Goal: Task Accomplishment & Management: Manage account settings

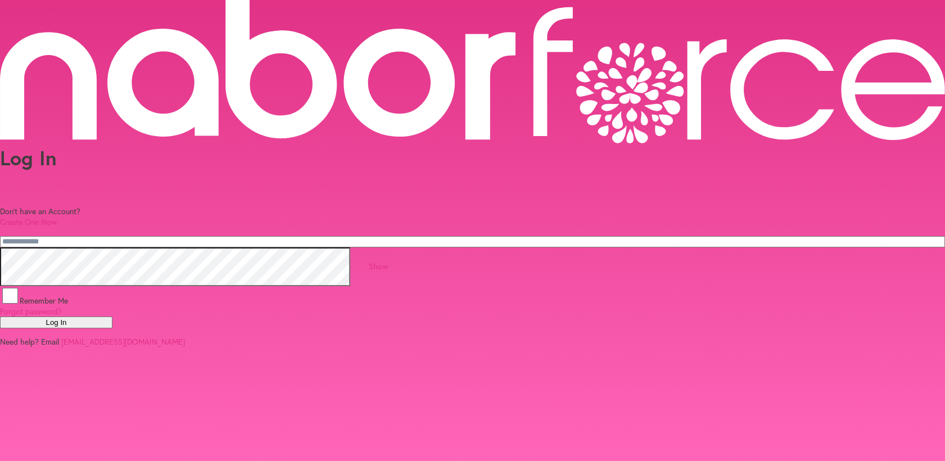
click at [419, 236] on input "email" at bounding box center [472, 241] width 945 height 11
type input "**********"
click at [0, 316] on button "Log In" at bounding box center [56, 322] width 112 height 12
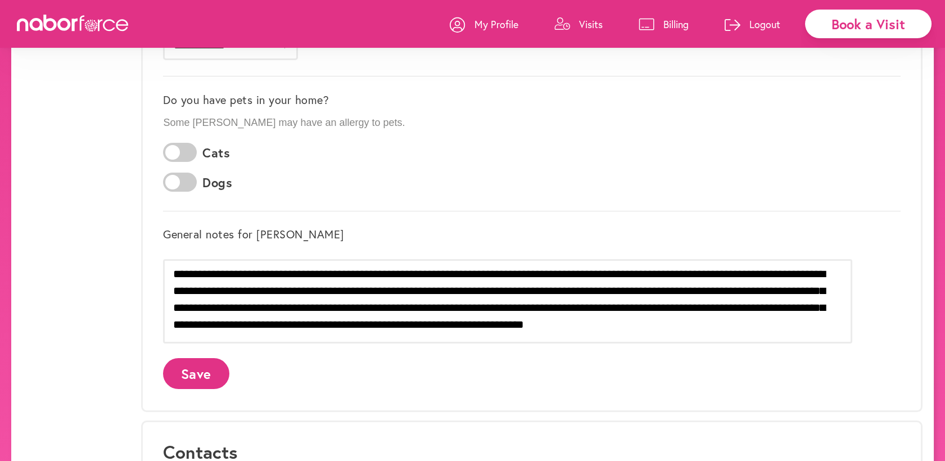
scroll to position [245, 0]
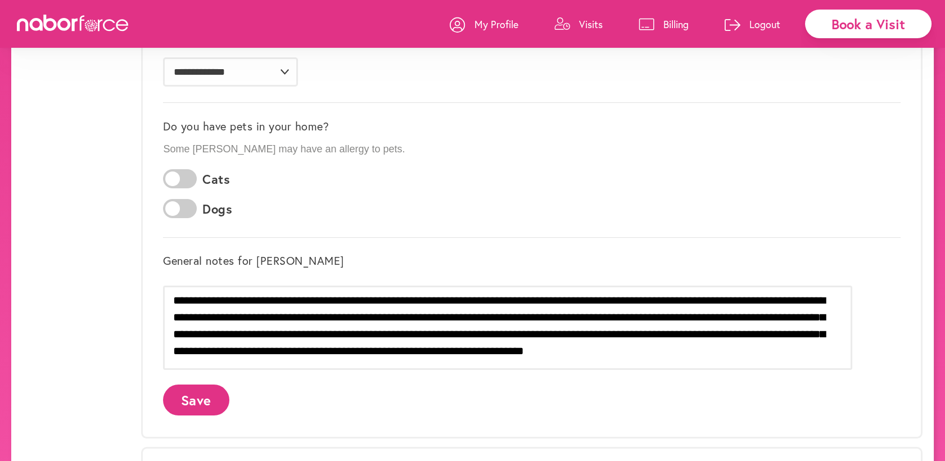
click at [584, 24] on p "Visits" at bounding box center [591, 23] width 24 height 13
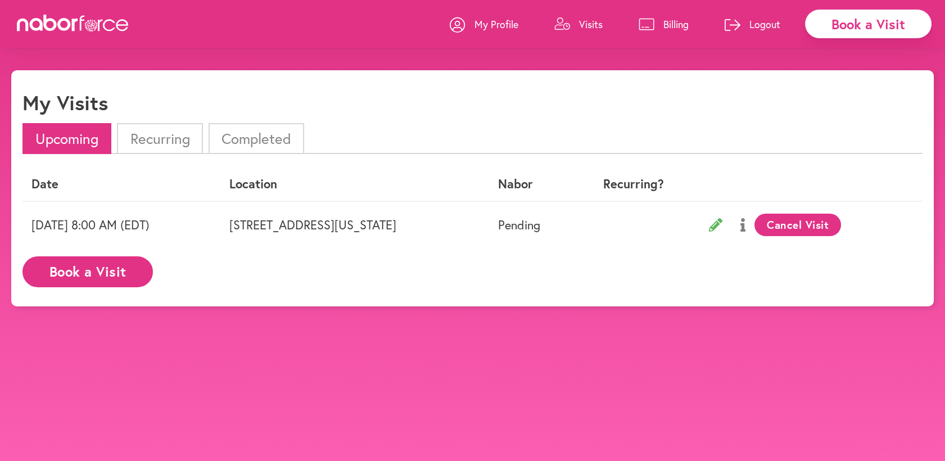
click at [842, 224] on button "Cancel Visit" at bounding box center [797, 225] width 87 height 22
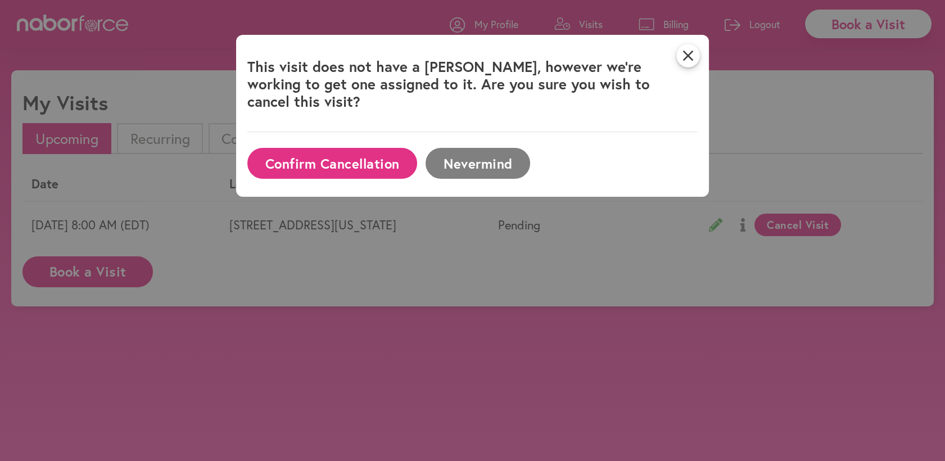
click at [373, 148] on button "Confirm Cancellation" at bounding box center [332, 163] width 170 height 31
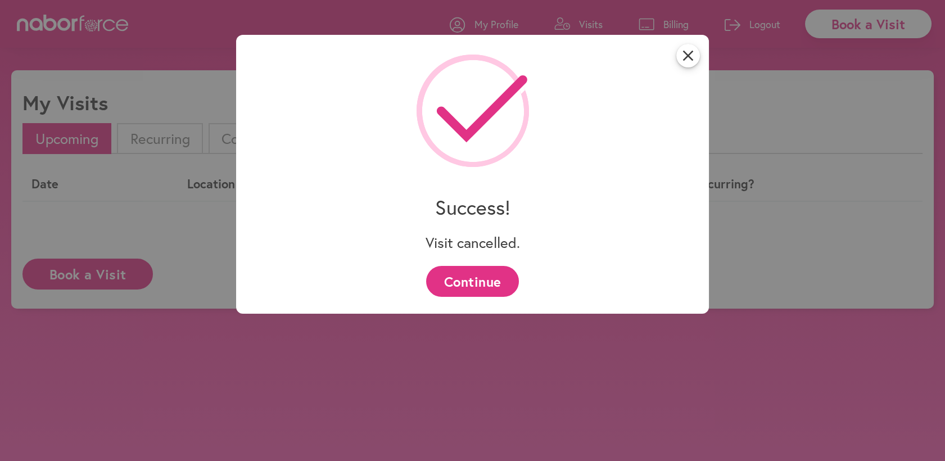
click at [472, 282] on button "Continue" at bounding box center [472, 281] width 93 height 31
